Goal: Information Seeking & Learning: Learn about a topic

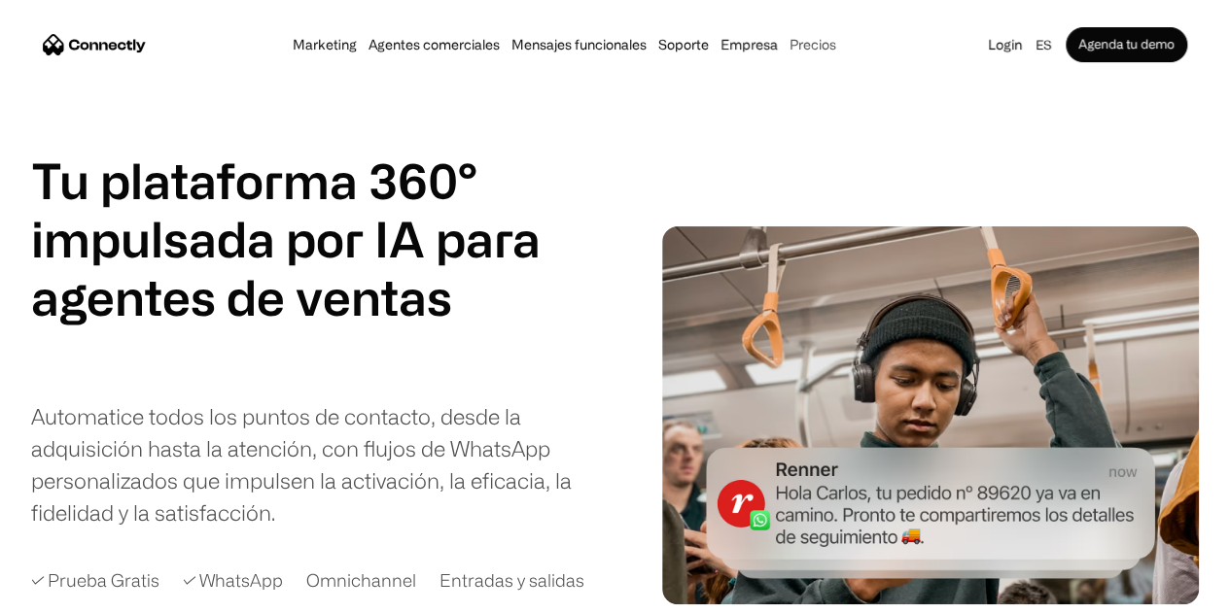
click at [842, 42] on link "Precios" at bounding box center [812, 45] width 58 height 16
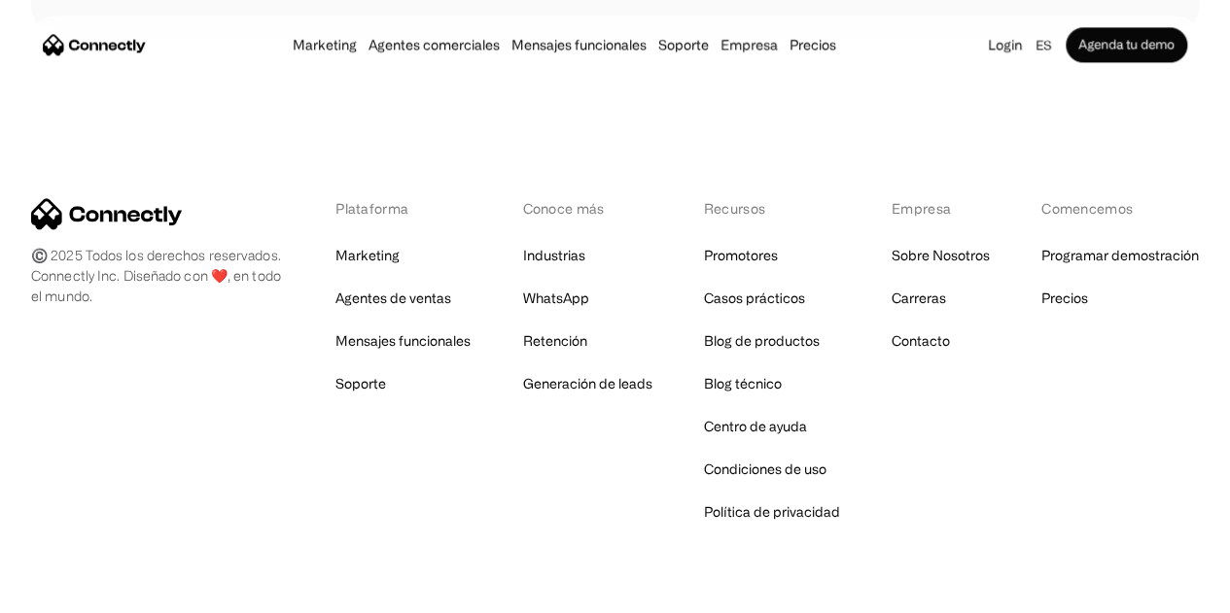
scroll to position [1242, 0]
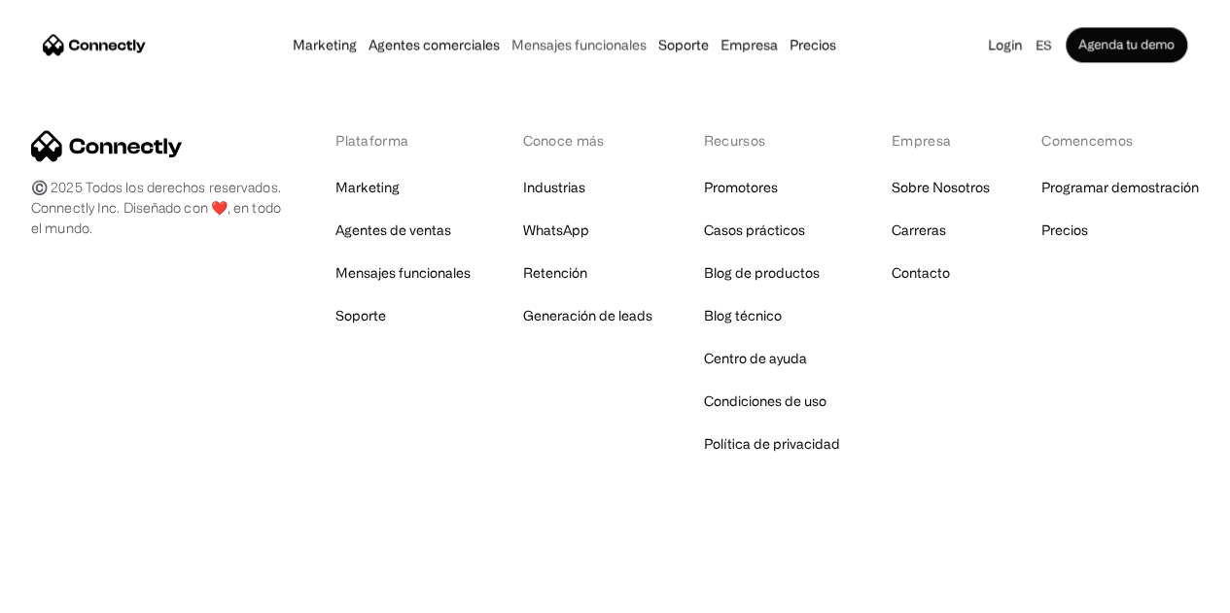
click at [558, 45] on link "Mensajes funcionales" at bounding box center [578, 45] width 147 height 16
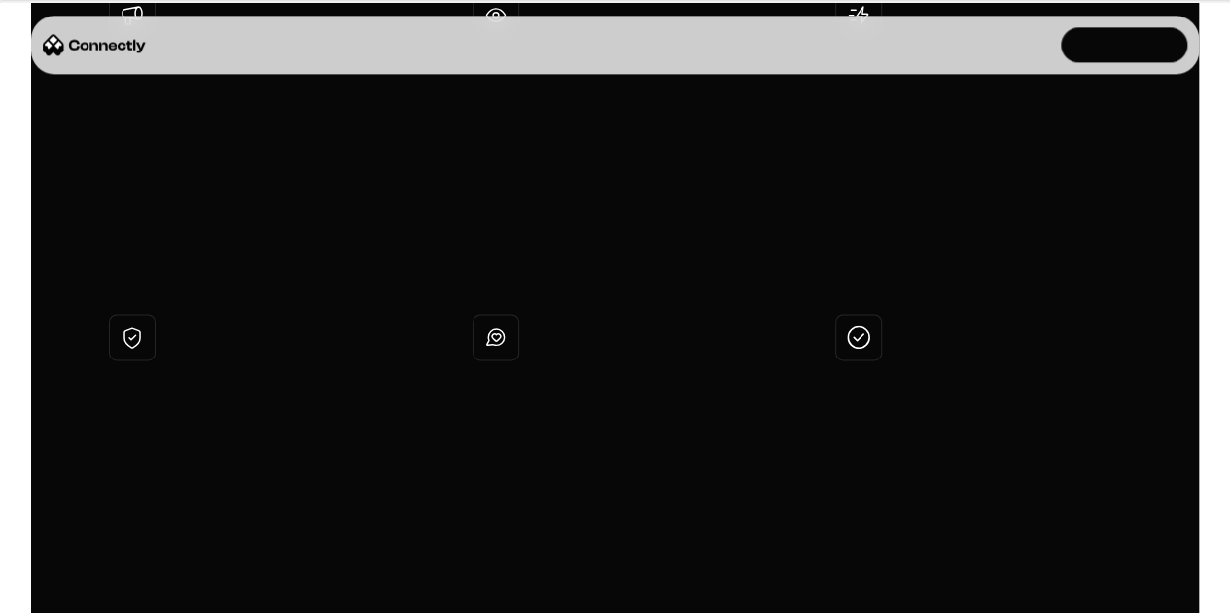
scroll to position [1458, 0]
